Goal: Task Accomplishment & Management: Complete application form

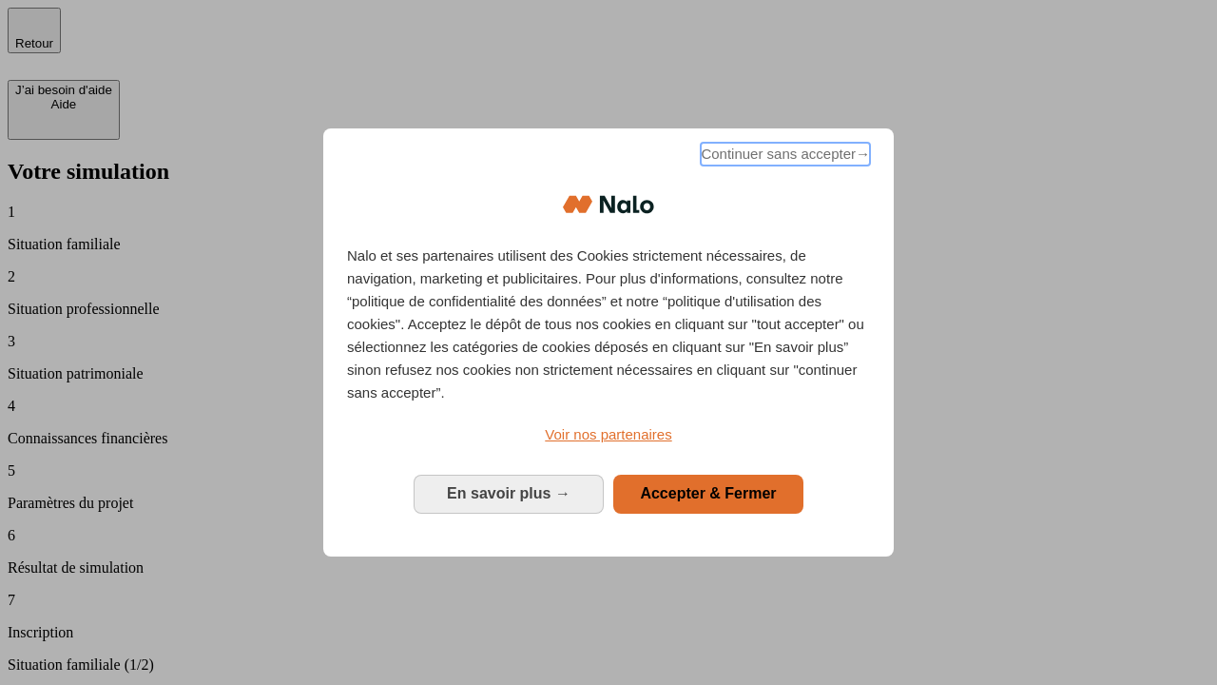
click at [784, 157] on span "Continuer sans accepter →" at bounding box center [785, 154] width 169 height 23
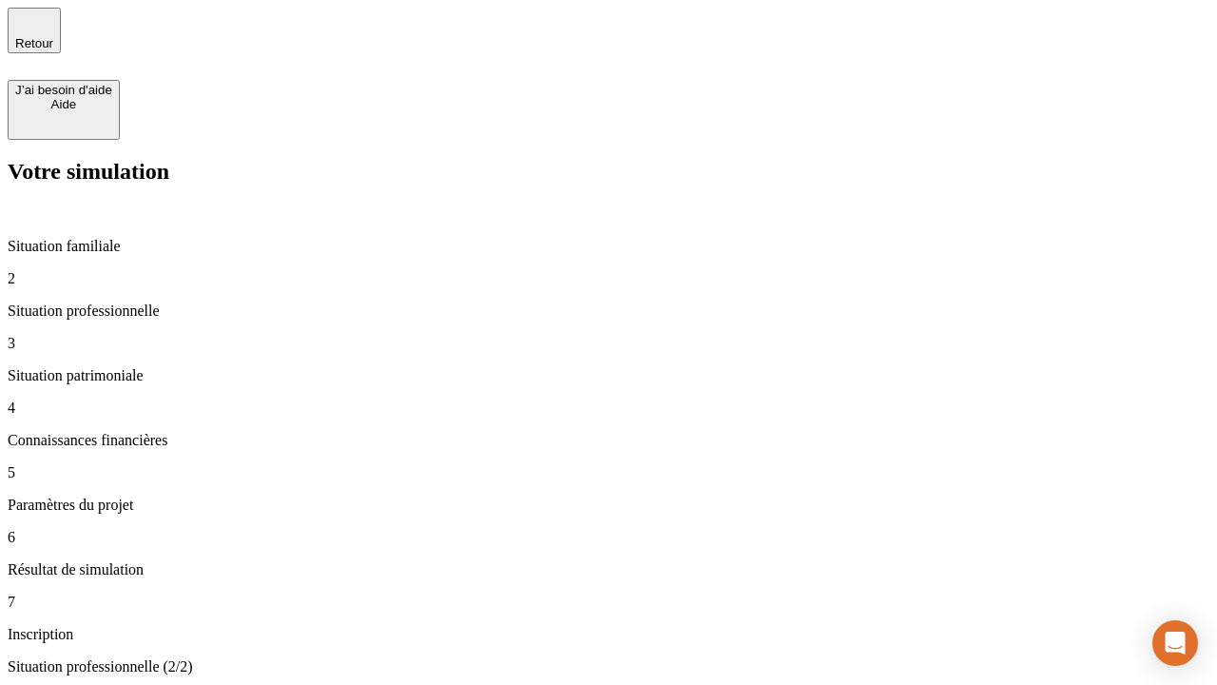
type input "30 000"
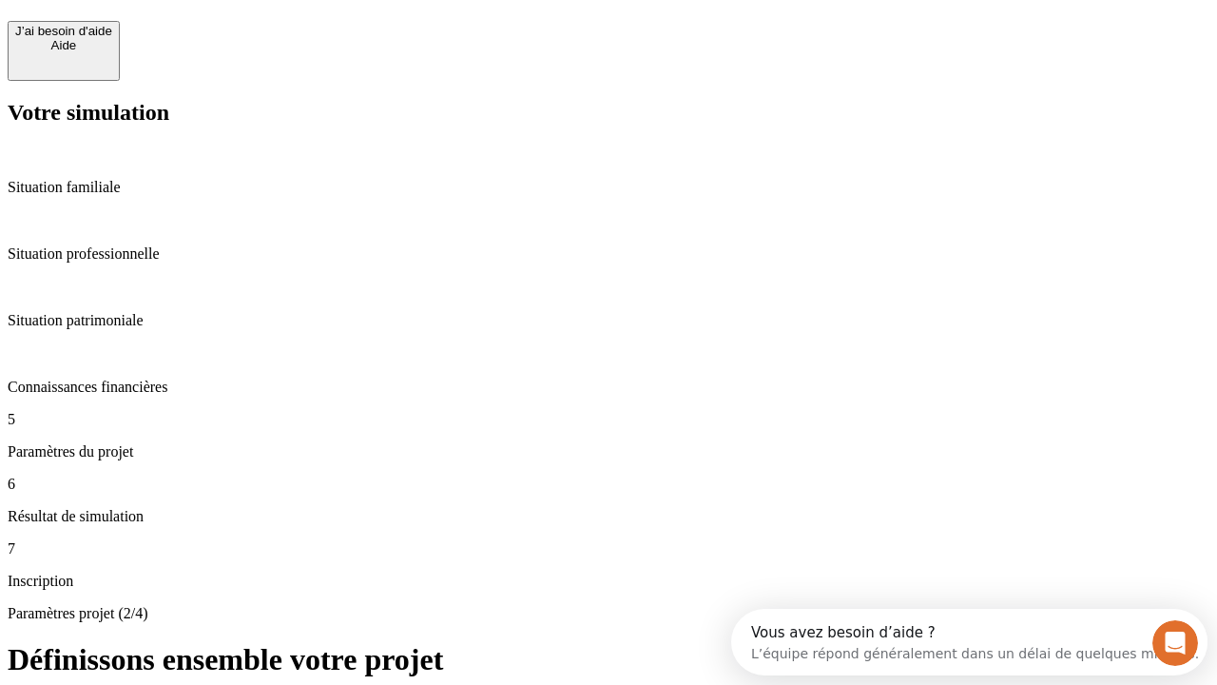
scroll to position [36, 0]
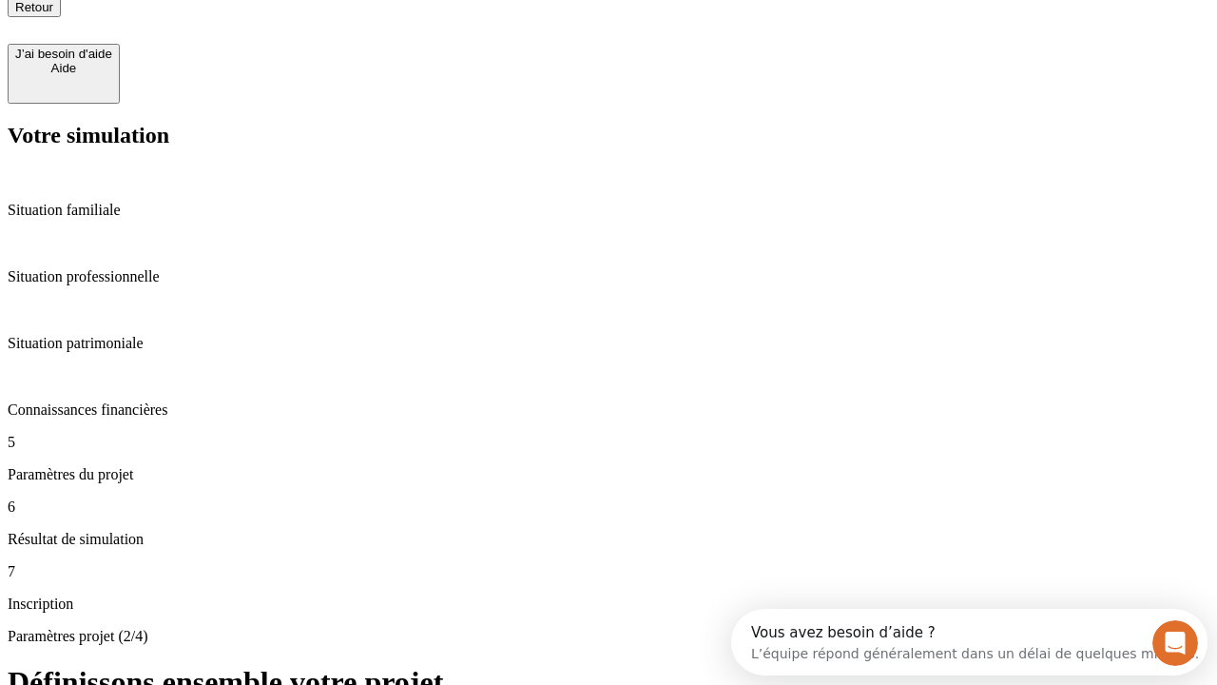
type input "25"
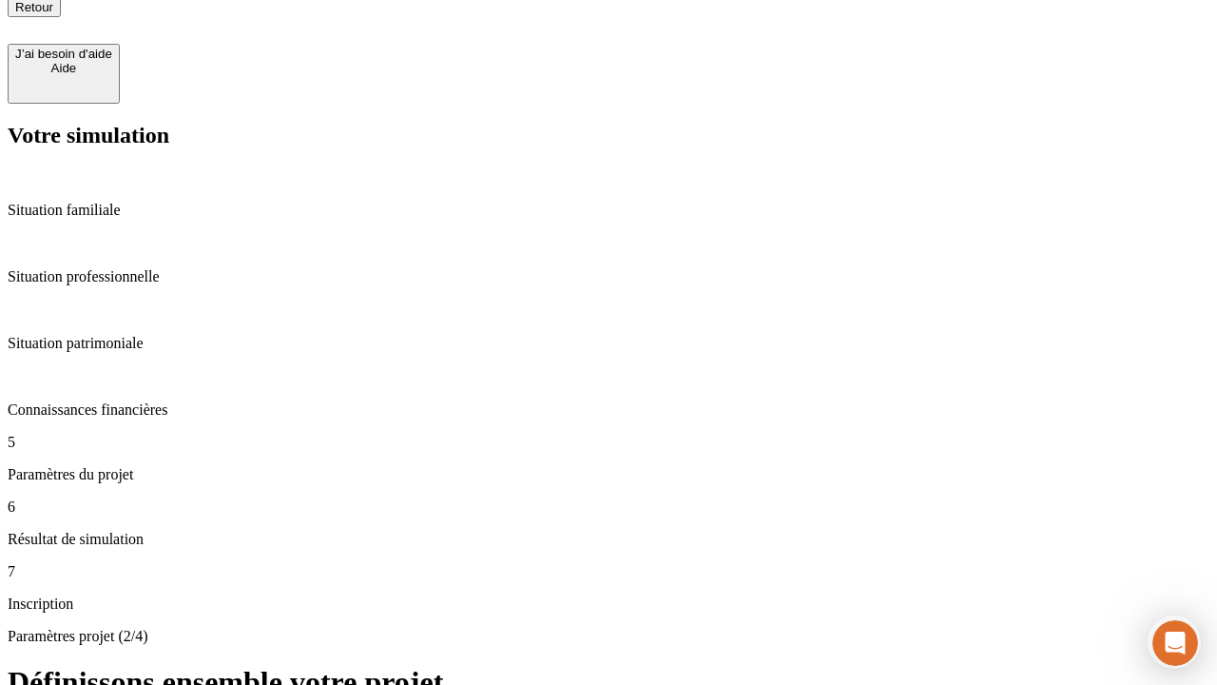
type input "64"
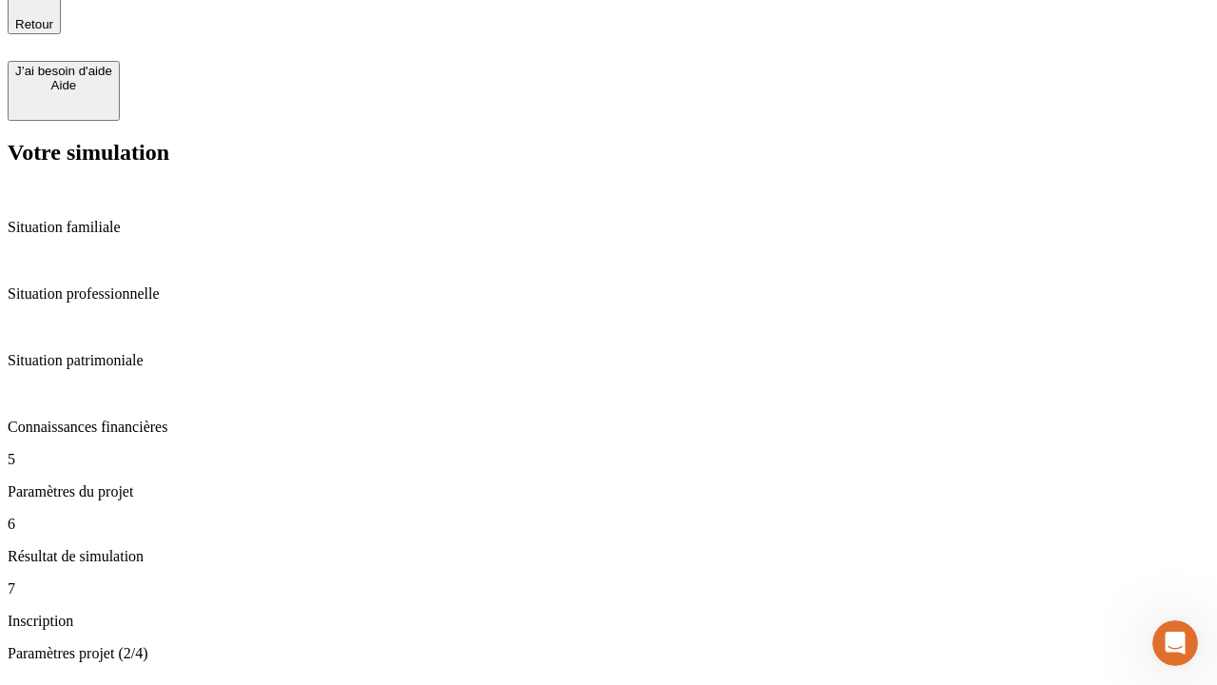
type input "1 000"
type input "640"
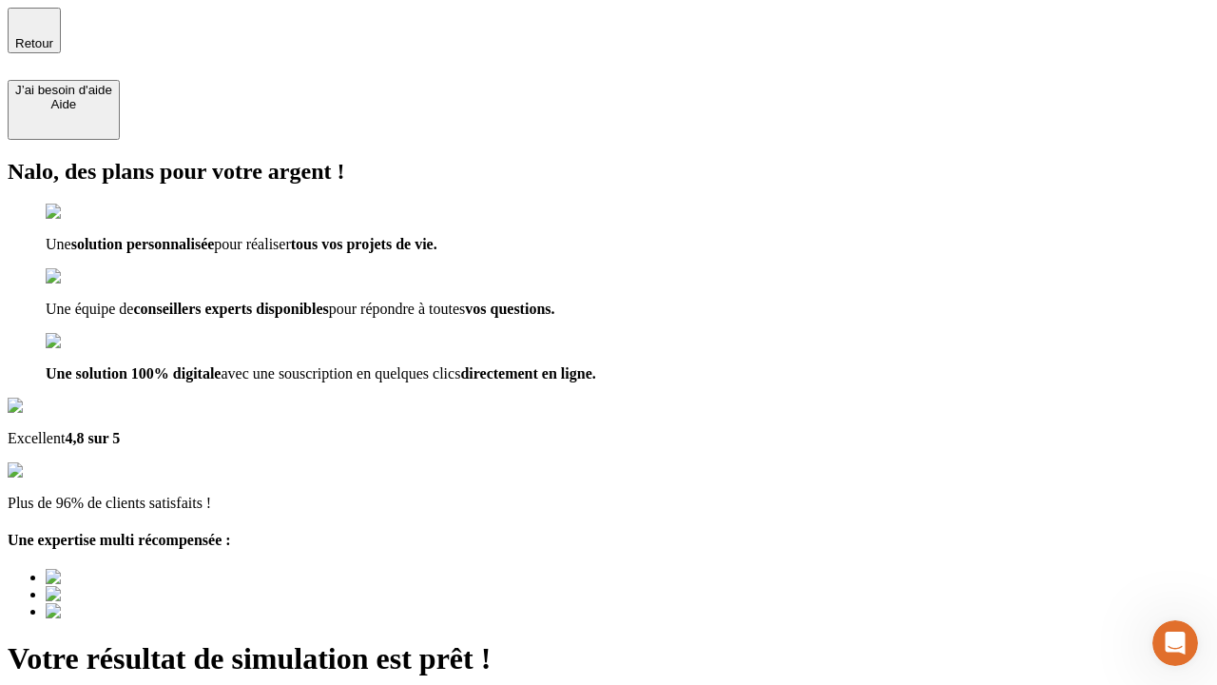
type input "[EMAIL_ADDRESS][PERSON_NAME][DOMAIN_NAME]"
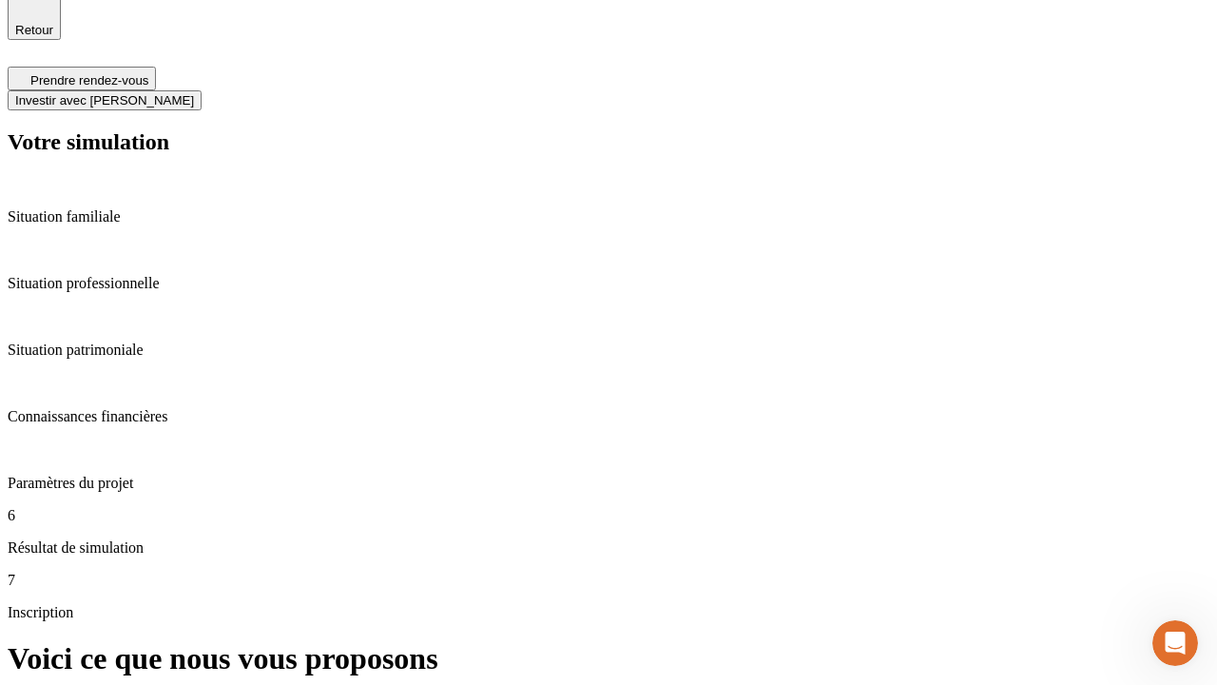
click at [194, 93] on span "Investir avec [PERSON_NAME]" at bounding box center [104, 100] width 179 height 14
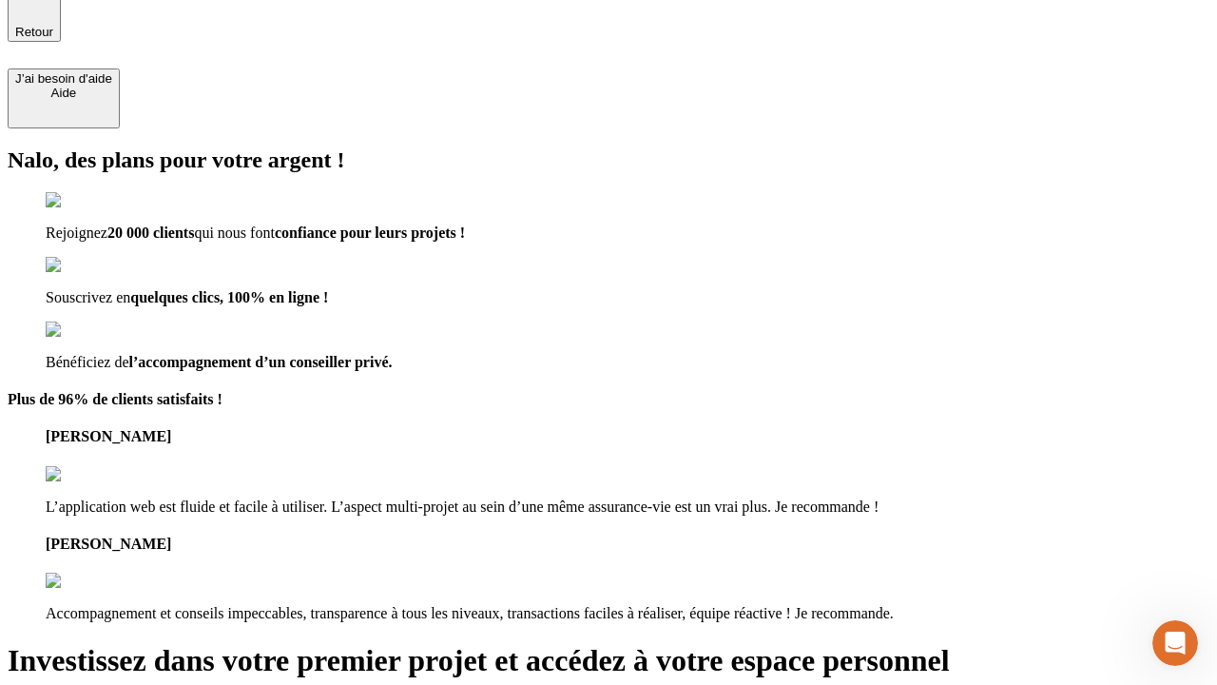
type input "abc"
